Goal: Transaction & Acquisition: Purchase product/service

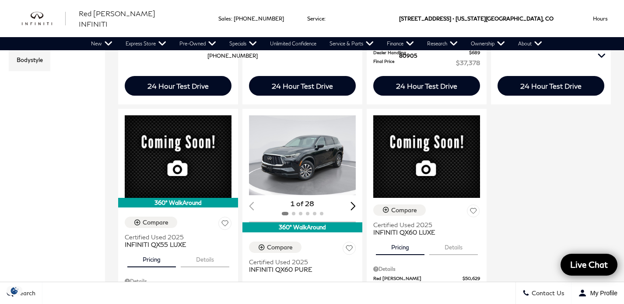
scroll to position [414, 0]
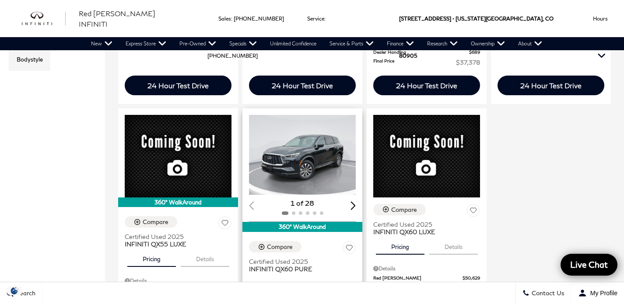
click at [350, 202] on div "Next slide" at bounding box center [352, 206] width 5 height 8
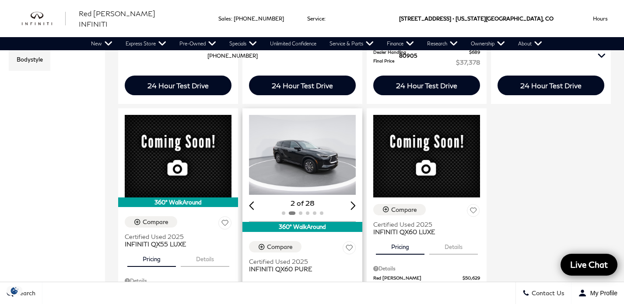
click at [350, 202] on div "Next slide" at bounding box center [352, 206] width 5 height 8
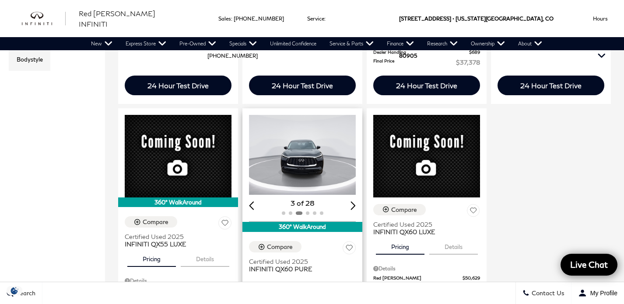
click at [350, 202] on div "Next slide" at bounding box center [352, 206] width 5 height 8
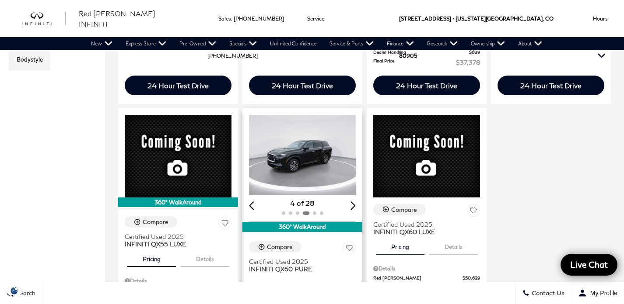
click at [350, 202] on div "Next slide" at bounding box center [352, 206] width 5 height 8
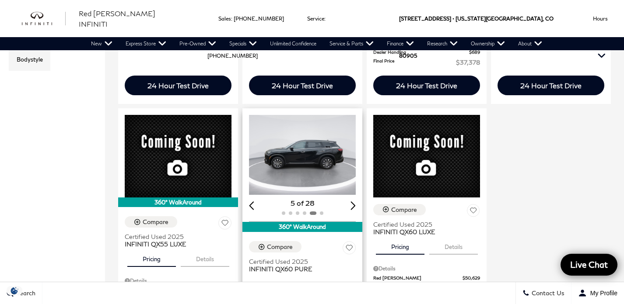
click at [350, 202] on div "Next slide" at bounding box center [352, 206] width 5 height 8
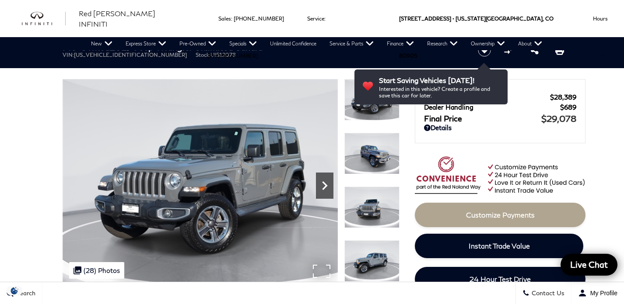
click at [327, 189] on icon "Next" at bounding box center [324, 185] width 17 height 17
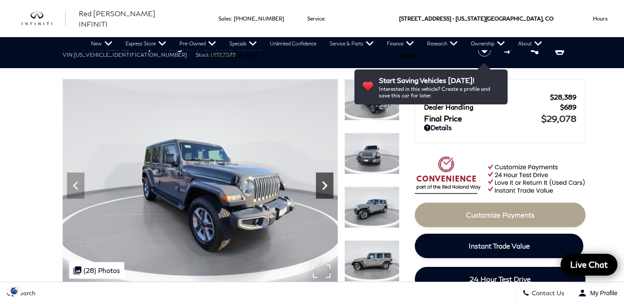
click at [327, 189] on icon "Next" at bounding box center [324, 185] width 17 height 17
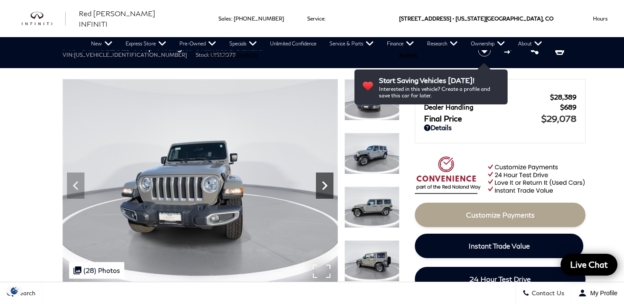
click at [327, 189] on icon "Next" at bounding box center [324, 185] width 17 height 17
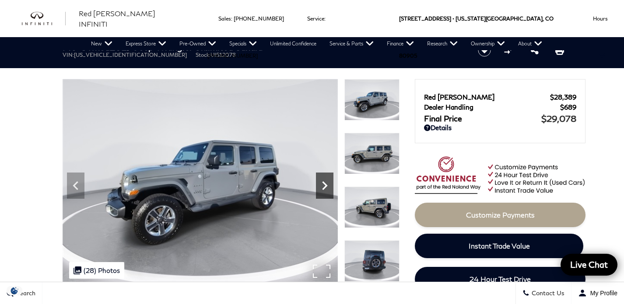
click at [327, 189] on icon "Next" at bounding box center [324, 185] width 17 height 17
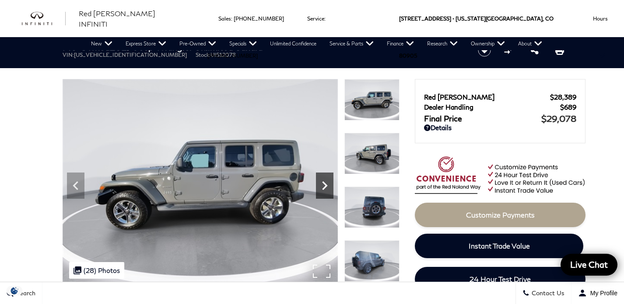
click at [327, 189] on icon "Next" at bounding box center [324, 185] width 17 height 17
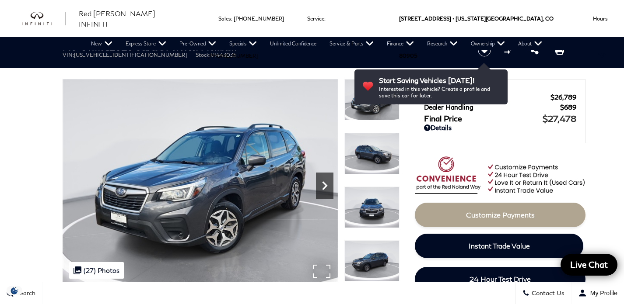
click at [318, 188] on icon "Next" at bounding box center [324, 185] width 17 height 17
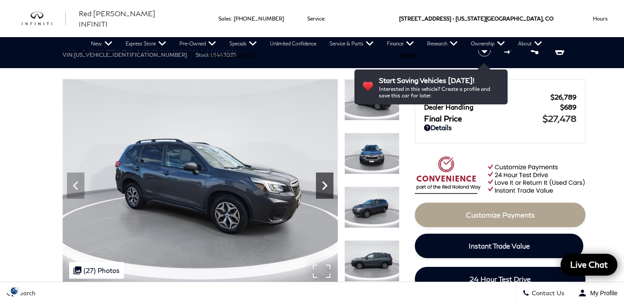
click at [318, 188] on icon "Next" at bounding box center [324, 185] width 17 height 17
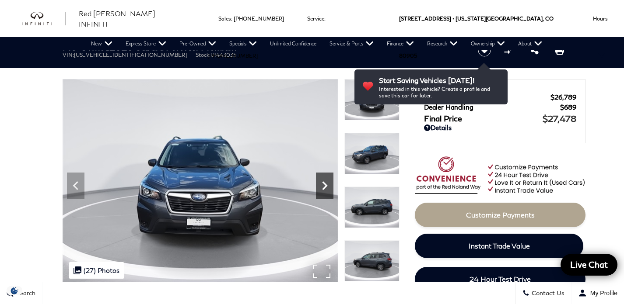
click at [318, 187] on icon "Next" at bounding box center [324, 185] width 17 height 17
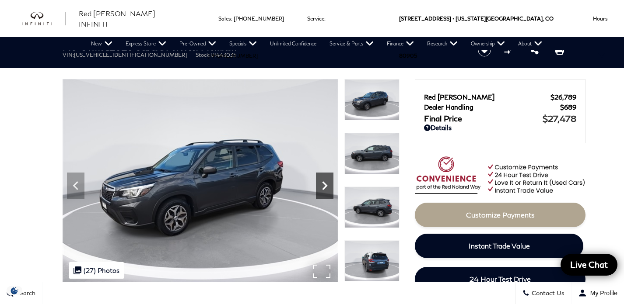
click at [318, 187] on icon "Next" at bounding box center [324, 185] width 17 height 17
